Goal: Complete Application Form: Complete application form

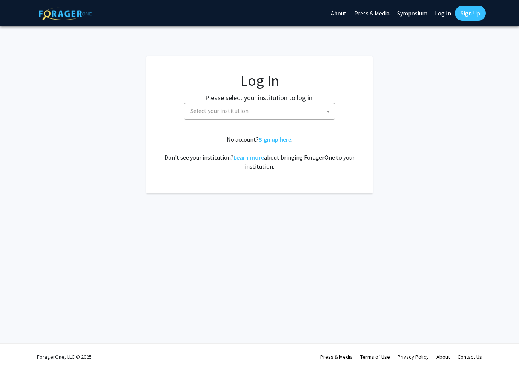
select select
click at [254, 114] on span "Select your institution" at bounding box center [260, 110] width 147 height 15
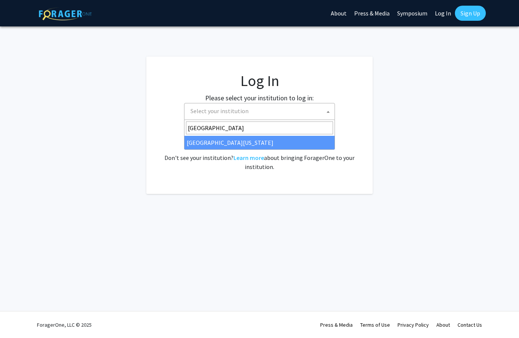
type input "[GEOGRAPHIC_DATA]"
select select "31"
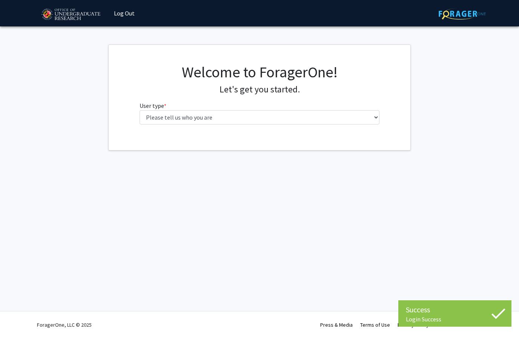
click at [242, 127] on div "Welcome to ForagerOne! Let's get you started. User type * required Please tell …" at bounding box center [259, 96] width 251 height 67
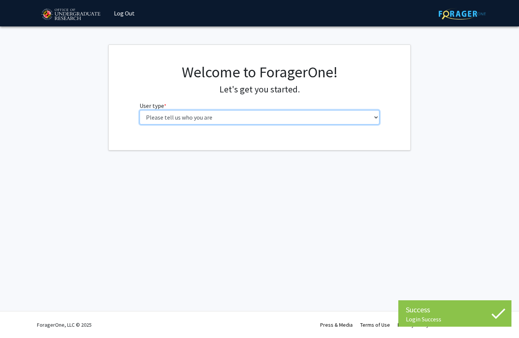
select select "1: undergrad"
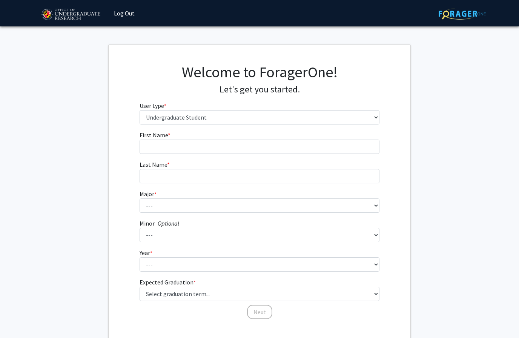
click at [249, 153] on form "First Name * required Last Name * required Major * required --- Accounting Aero…" at bounding box center [259, 221] width 240 height 182
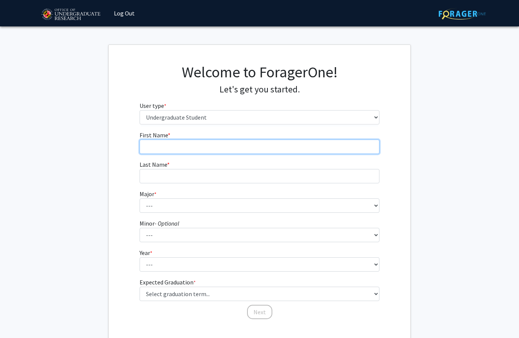
click at [243, 145] on input "First Name * required" at bounding box center [259, 146] width 240 height 14
type input "Noah"
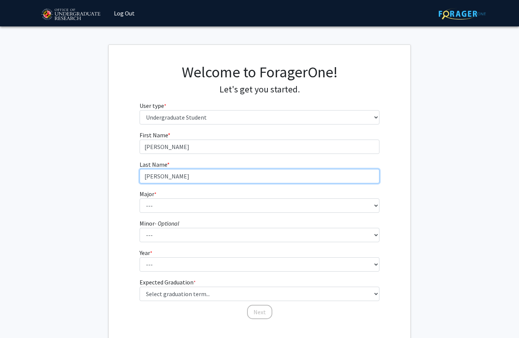
type input "Schiffgens"
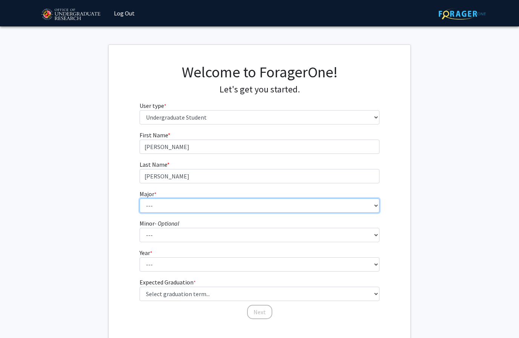
select select "14: 2315"
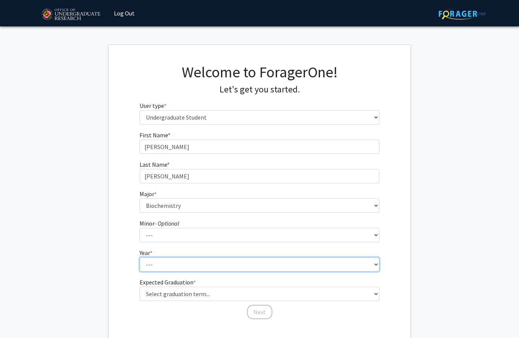
select select "1: first-year"
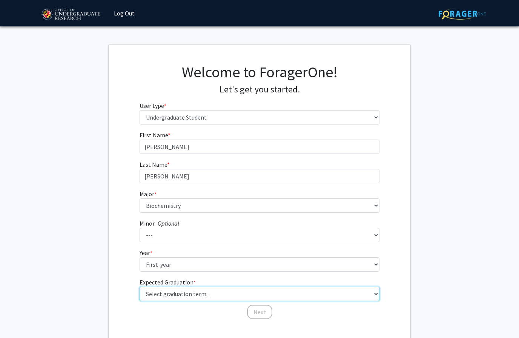
select select "17: spring_2029"
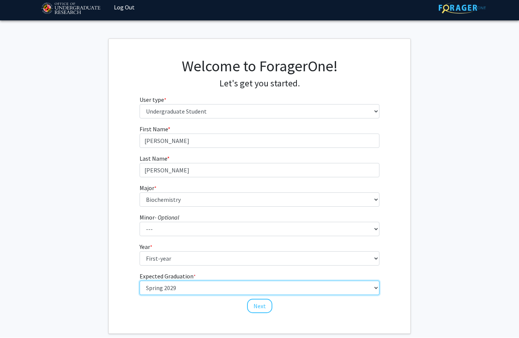
scroll to position [6, 0]
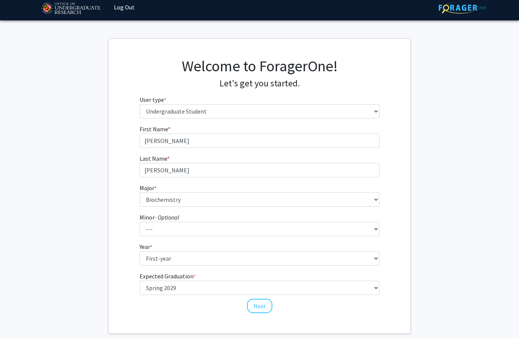
click at [383, 282] on div "First Name * required Noah Last Name * required Schiffgens Major * required ---…" at bounding box center [259, 218] width 251 height 189
click at [267, 308] on button "Next" at bounding box center [259, 305] width 25 height 14
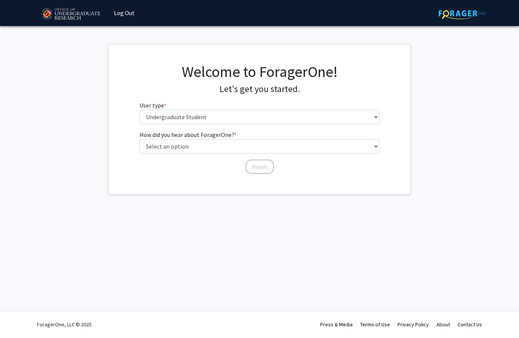
click at [398, 116] on div "Welcome to ForagerOne! Let's get you started. User type * required Please tell …" at bounding box center [260, 96] width 302 height 67
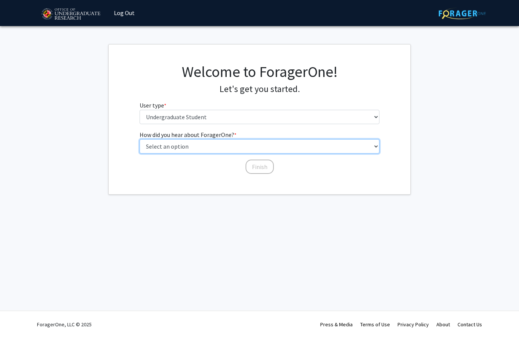
click at [379, 148] on select "Select an option Peer/student recommendation Faculty/staff recommendation Unive…" at bounding box center [259, 146] width 240 height 14
select select "2: faculty_recommendation"
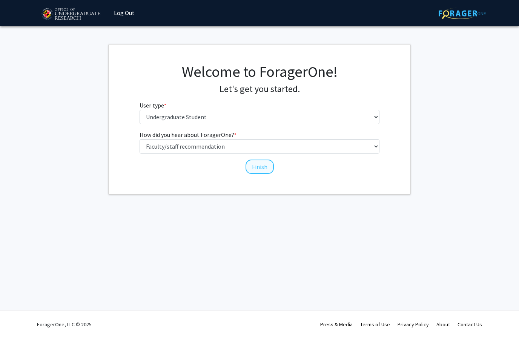
click at [268, 164] on button "Finish" at bounding box center [259, 167] width 28 height 14
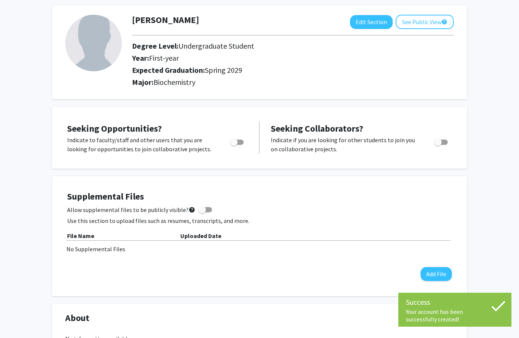
scroll to position [35, 0]
click at [235, 141] on span "Toggle" at bounding box center [234, 142] width 8 height 8
click at [234, 144] on input "Are you actively seeking opportunities?" at bounding box center [233, 144] width 0 height 0
checkbox input "true"
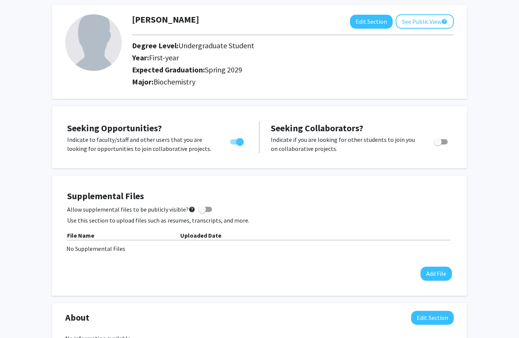
click at [451, 141] on div "Toggle" at bounding box center [441, 140] width 21 height 11
click at [447, 139] on label "Toggle" at bounding box center [439, 141] width 17 height 9
click at [438, 144] on input "Would you like to receive other student requests to work with you?" at bounding box center [437, 144] width 0 height 0
checkbox input "true"
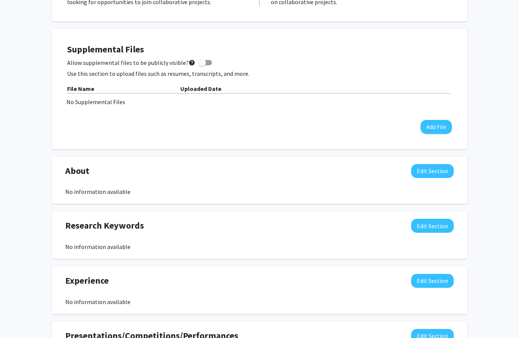
scroll to position [182, 0]
click at [425, 176] on button "Edit Section" at bounding box center [432, 171] width 43 height 14
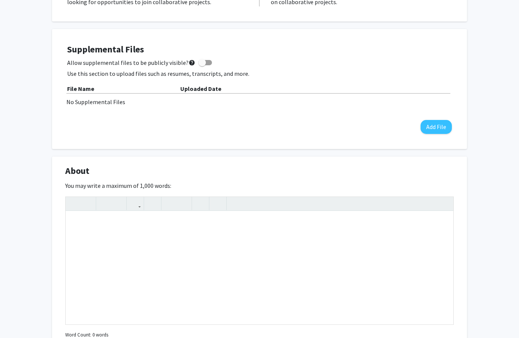
click at [464, 203] on div "About Edit Section You may write a maximum of 1,000 words: Insert link Remove l…" at bounding box center [259, 262] width 415 height 212
click at [447, 198] on div "Insert link Remove link" at bounding box center [259, 260] width 388 height 128
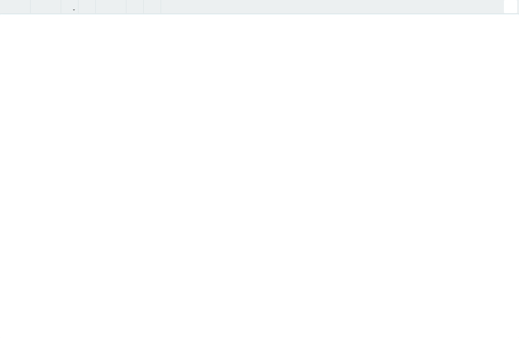
scroll to position [106, 0]
click at [505, 9] on div "Noah Schiffgens Edit Section See Public View help Degree Level: Undergraduate S…" at bounding box center [259, 261] width 519 height 681
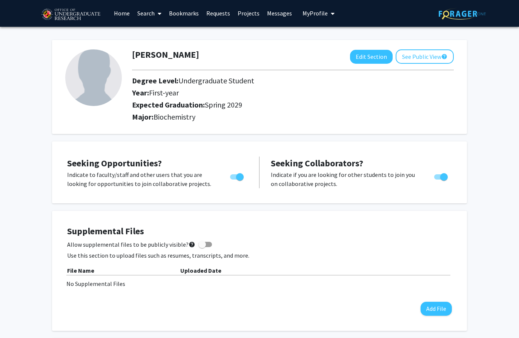
scroll to position [0, 0]
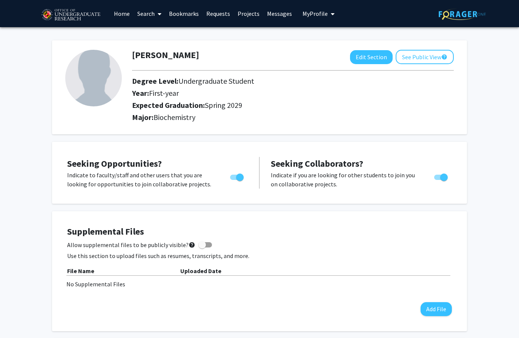
click at [105, 74] on img at bounding box center [93, 78] width 57 height 57
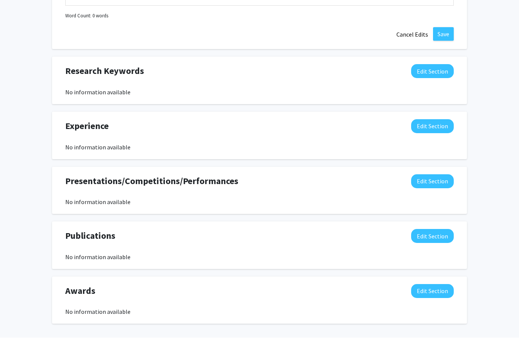
scroll to position [500, 0]
click at [140, 145] on div "No information available" at bounding box center [259, 147] width 388 height 9
